Goal: Information Seeking & Learning: Learn about a topic

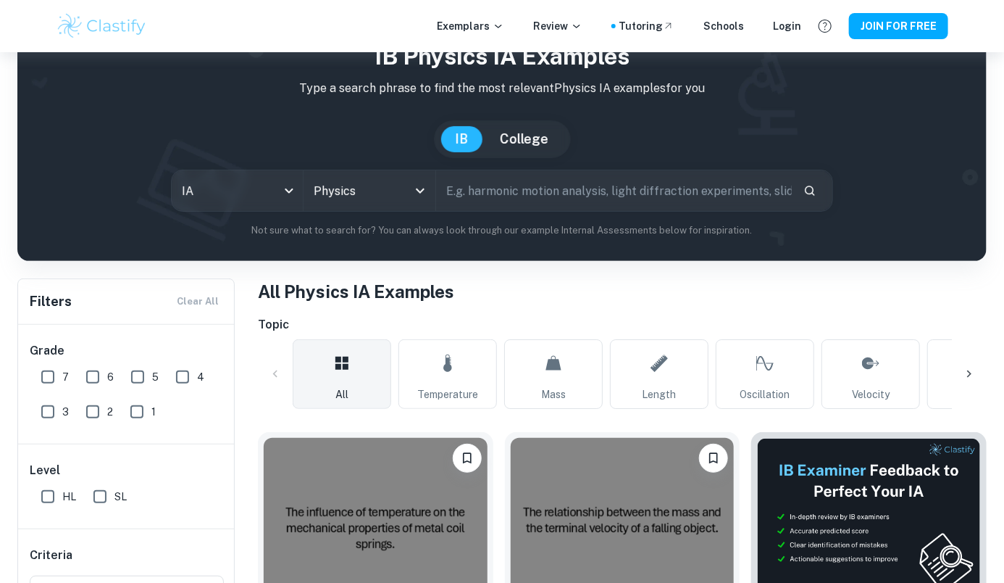
scroll to position [262, 0]
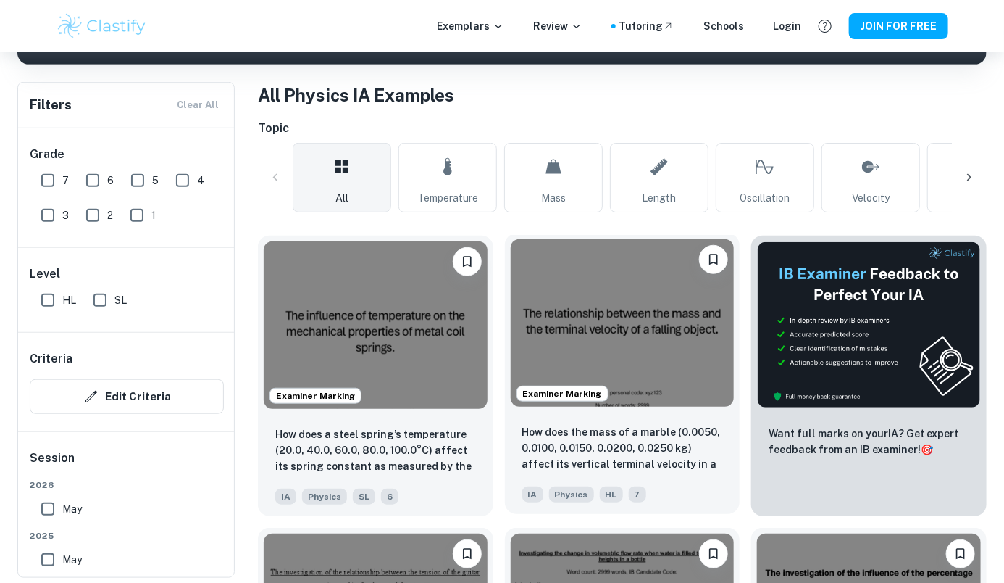
click at [562, 363] on img at bounding box center [623, 322] width 224 height 167
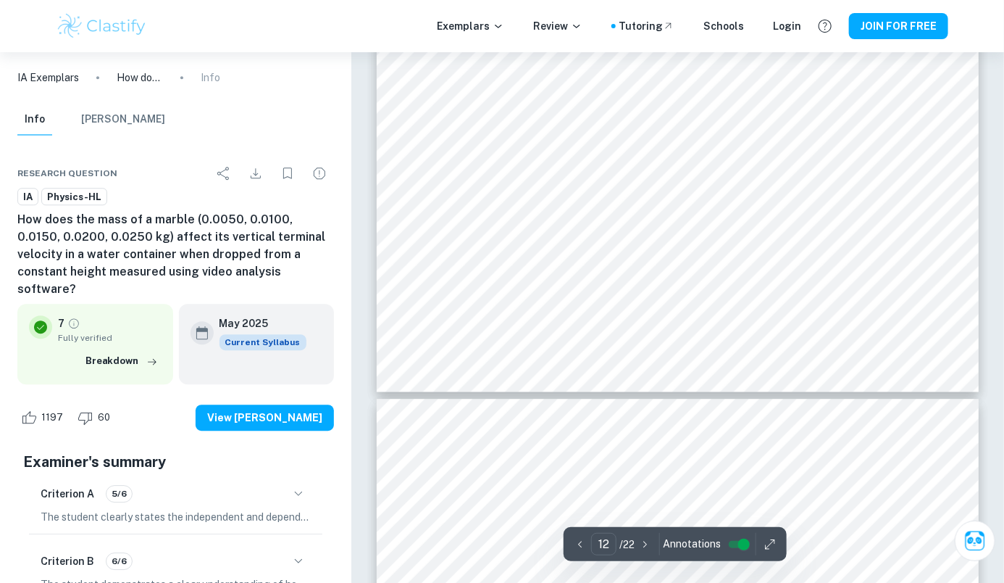
scroll to position [10283, 0]
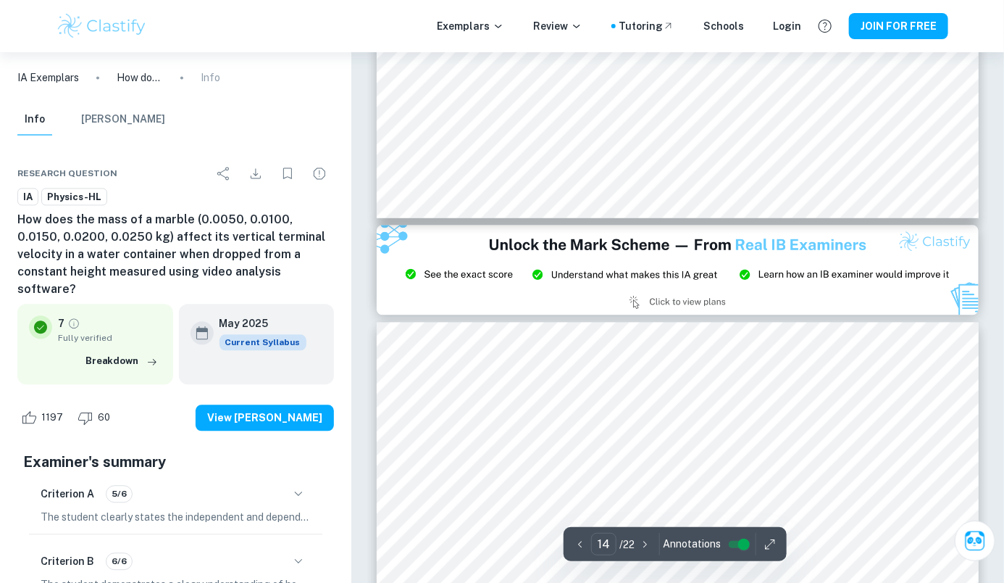
type input "15"
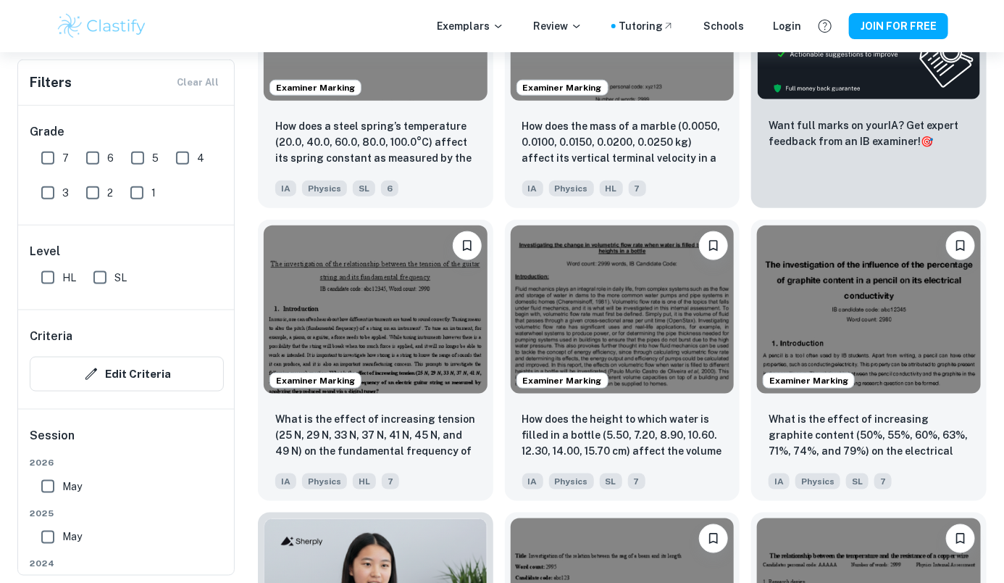
scroll to position [574, 0]
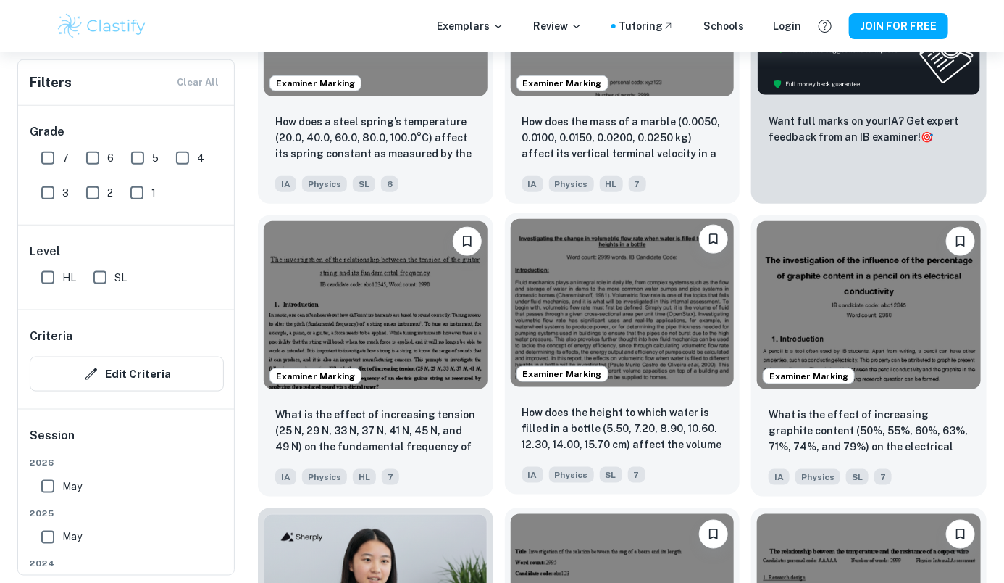
click at [661, 382] on img at bounding box center [623, 302] width 224 height 167
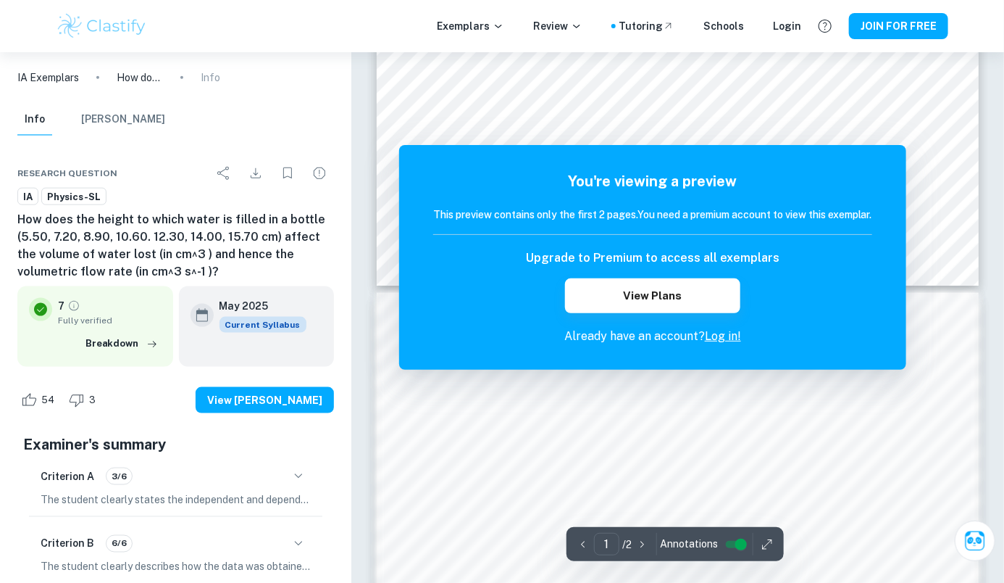
scroll to position [562, 0]
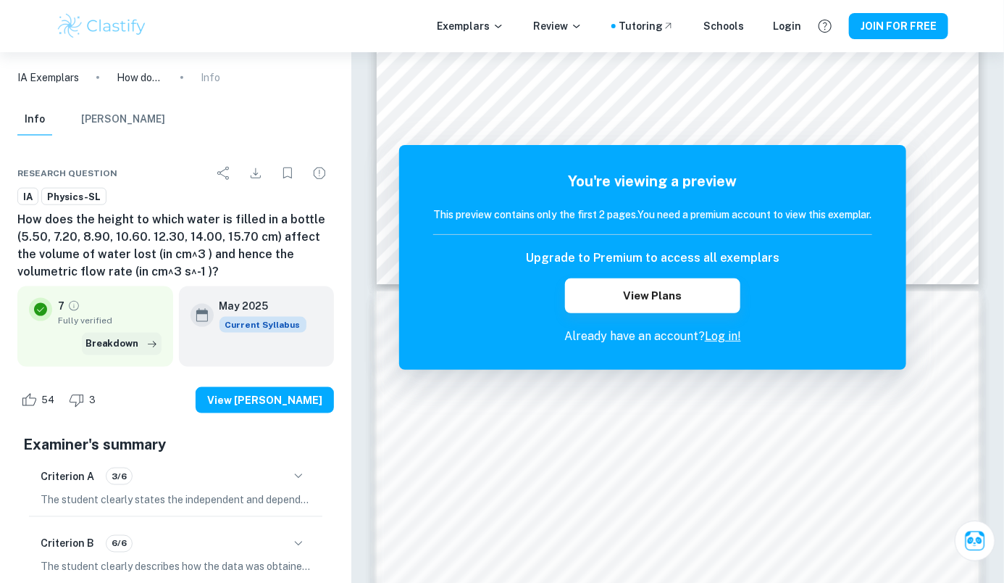
click at [114, 343] on button "Breakdown" at bounding box center [122, 344] width 80 height 22
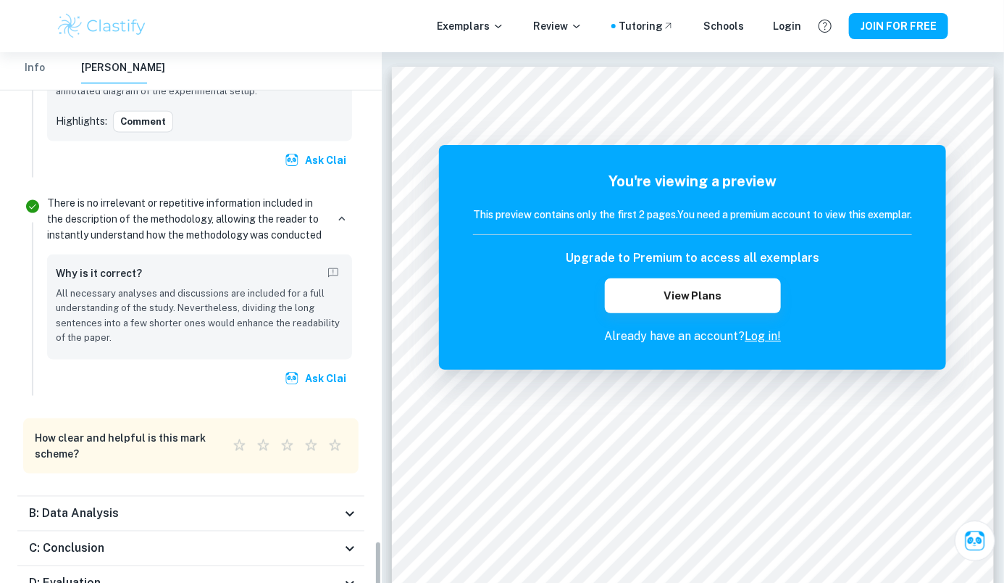
scroll to position [2958, 0]
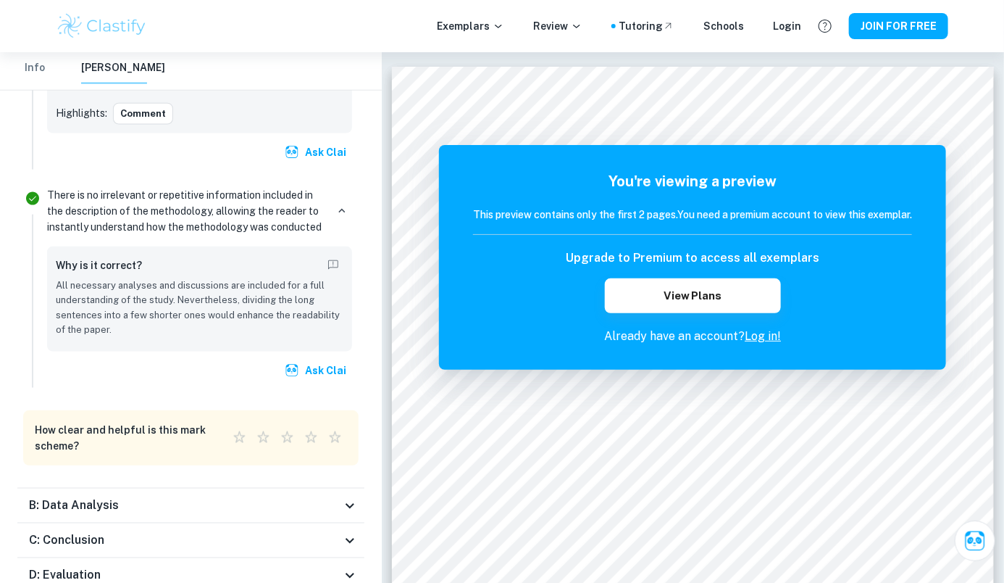
click at [308, 497] on div "B: Data Analysis" at bounding box center [185, 505] width 312 height 17
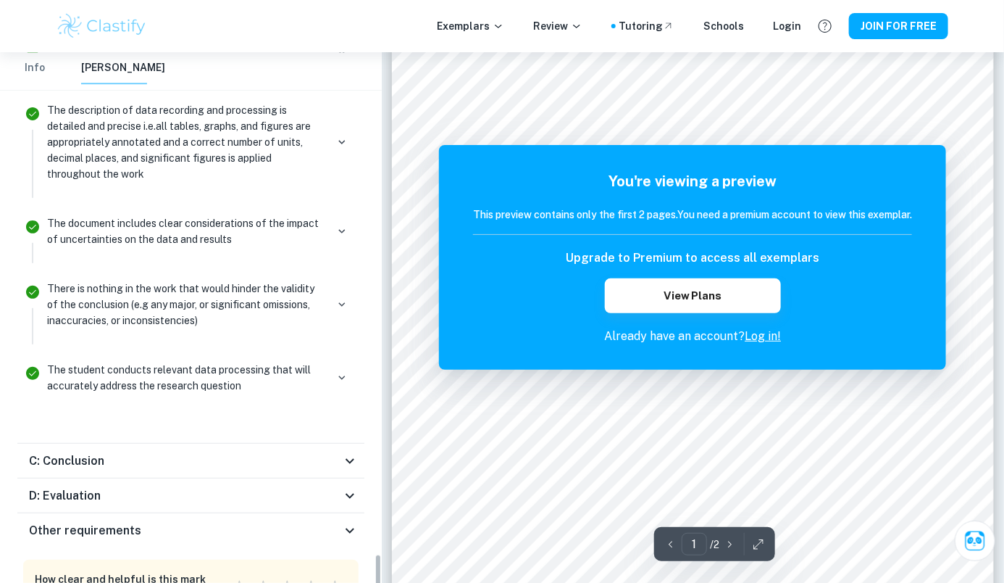
scroll to position [43, 0]
click at [338, 452] on div "C: Conclusion" at bounding box center [185, 460] width 312 height 17
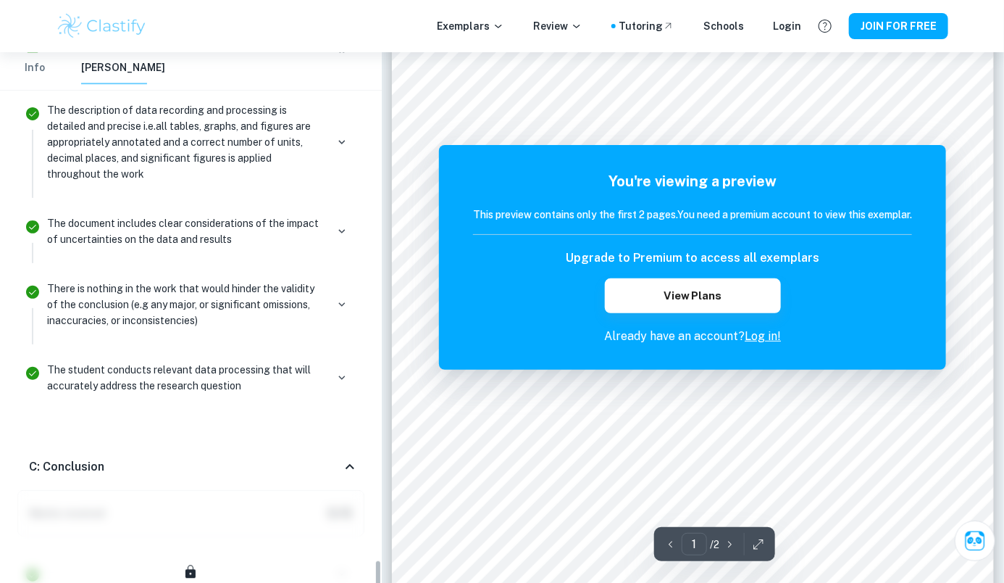
scroll to position [3894, 0]
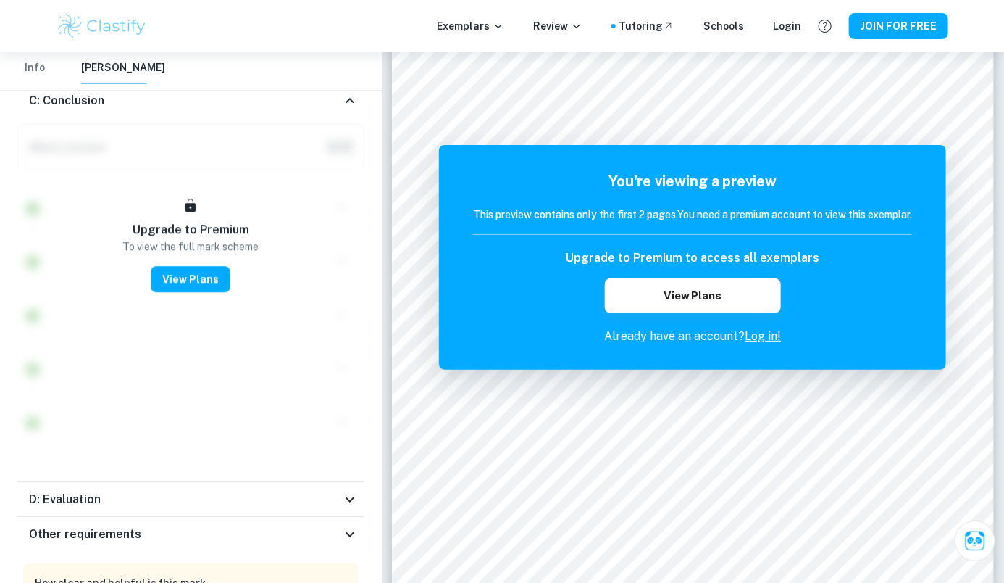
click at [321, 482] on div "D: Evaluation" at bounding box center [190, 499] width 347 height 35
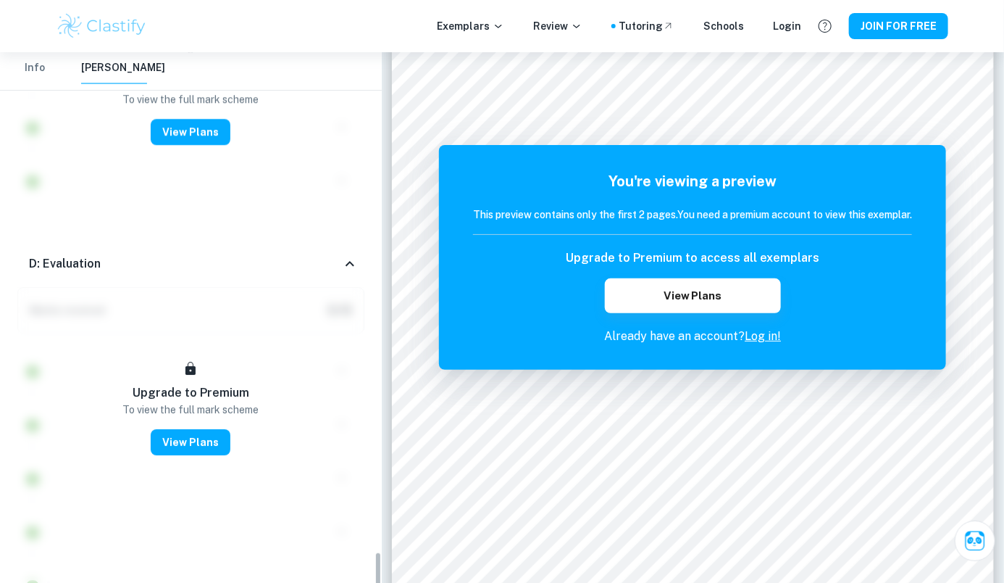
scroll to position [4260, 0]
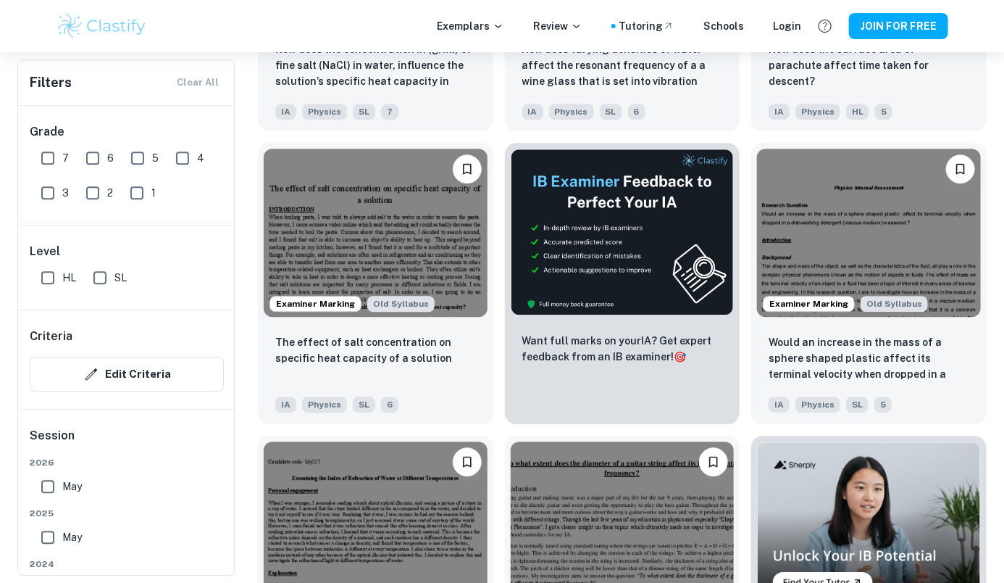
scroll to position [3897, 0]
